Goal: Transaction & Acquisition: Purchase product/service

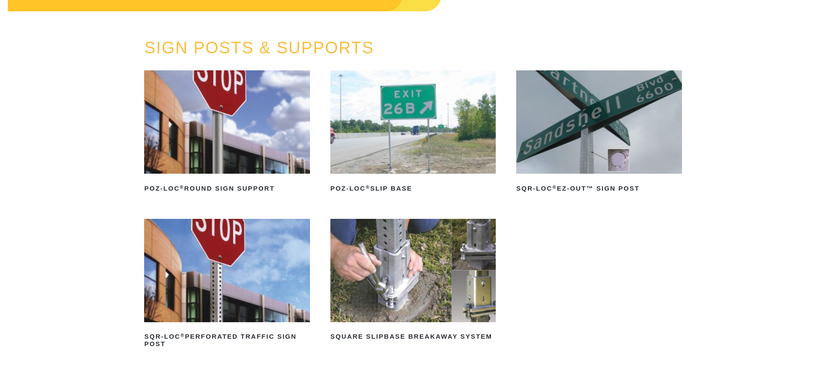
scroll to position [87, 0]
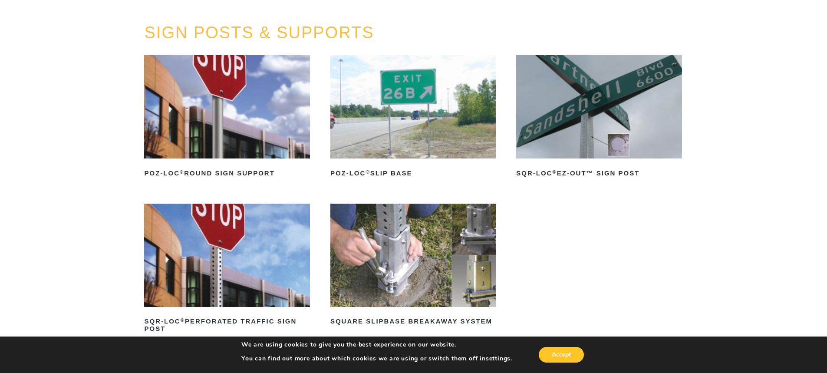
click at [391, 284] on img at bounding box center [412, 255] width 165 height 103
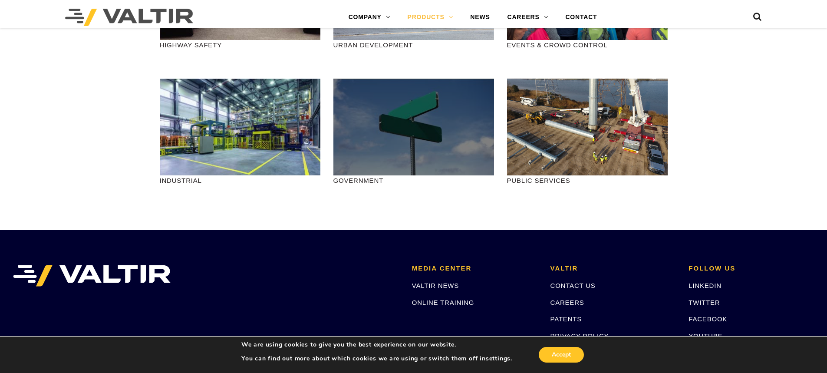
scroll to position [1042, 0]
